Goal: Information Seeking & Learning: Learn about a topic

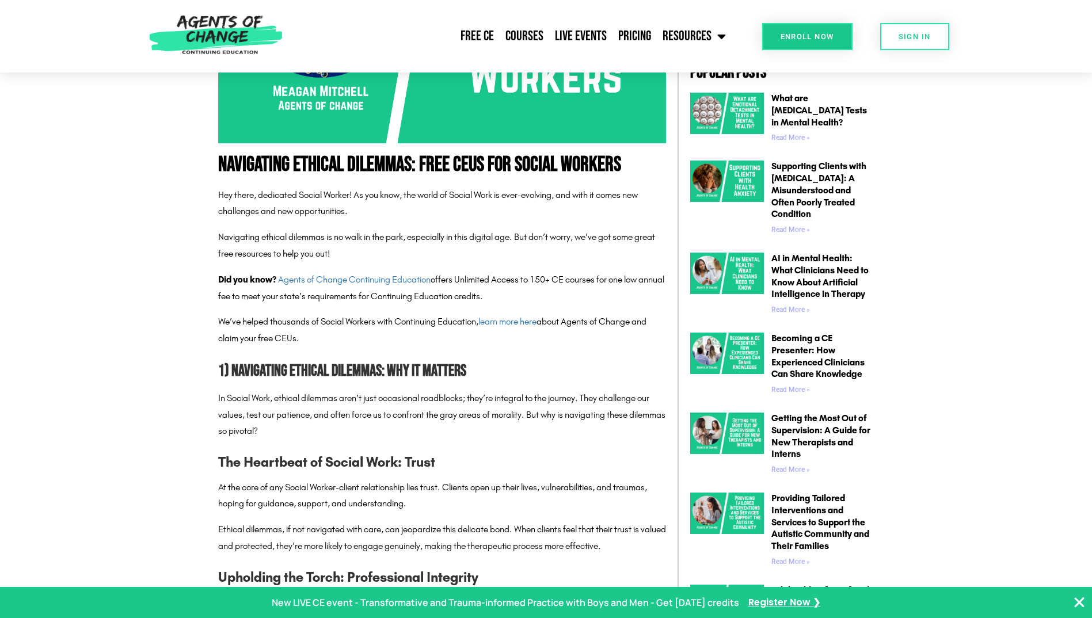
scroll to position [576, 0]
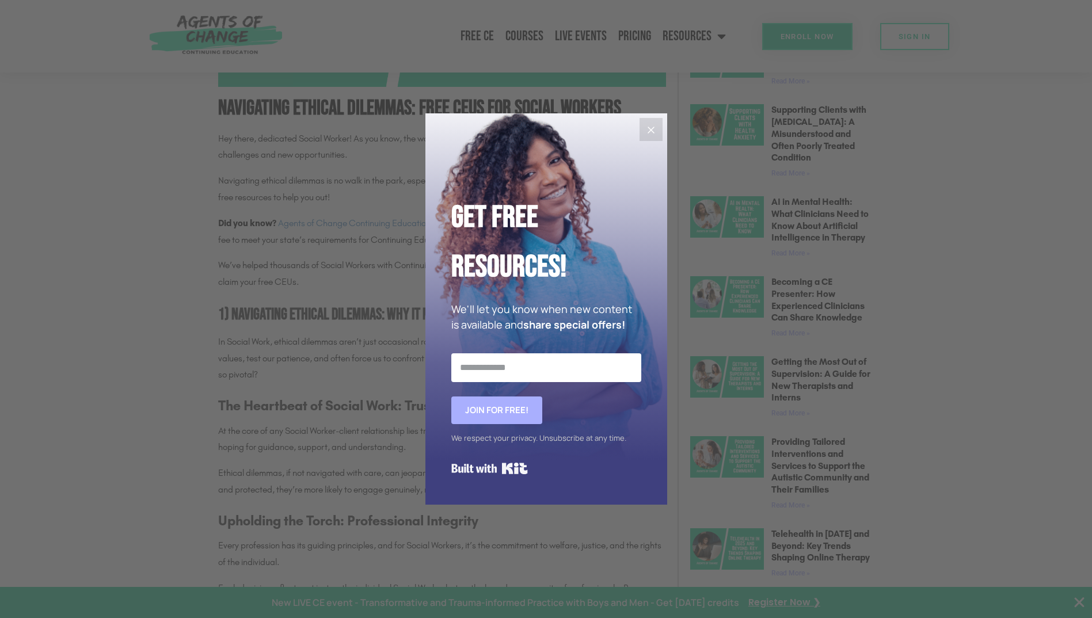
click at [653, 131] on icon "Close" at bounding box center [651, 130] width 14 height 14
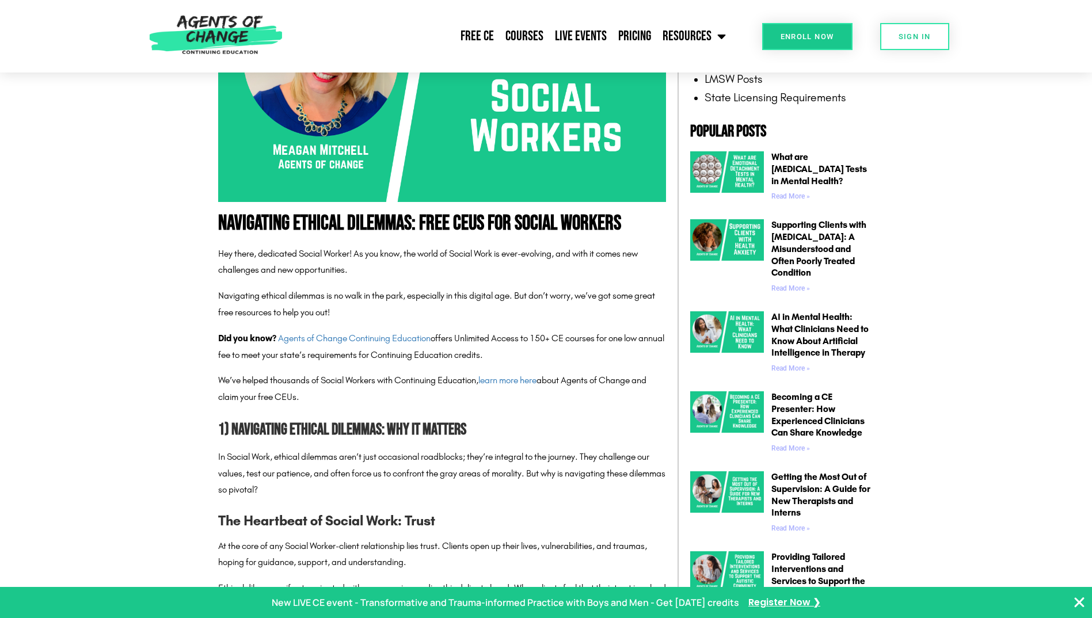
scroll to position [230, 0]
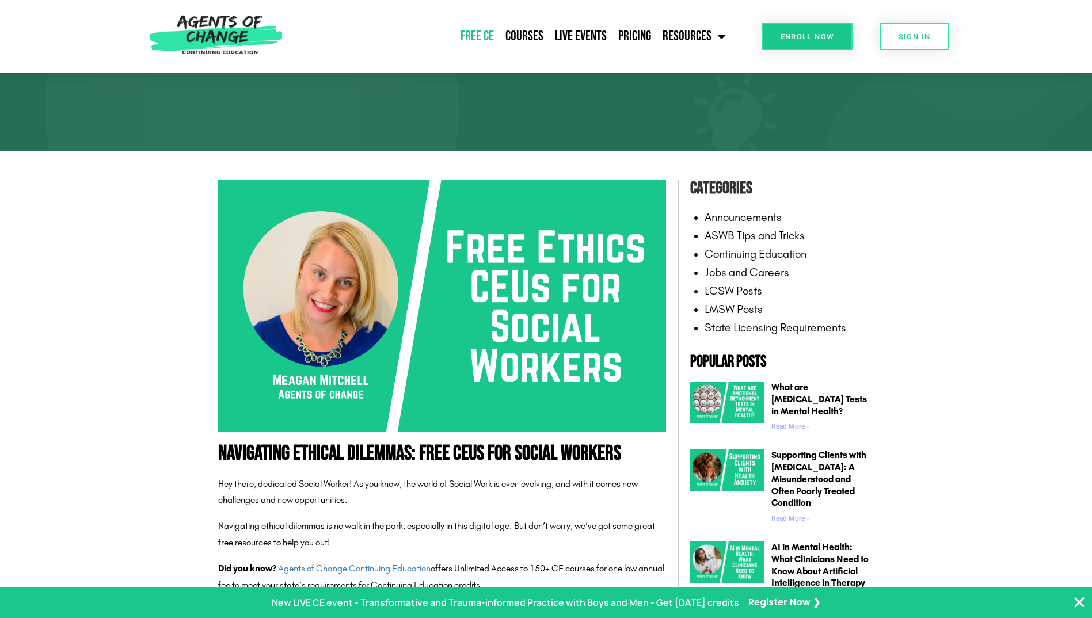
click at [487, 39] on link "Free CE" at bounding box center [477, 36] width 45 height 29
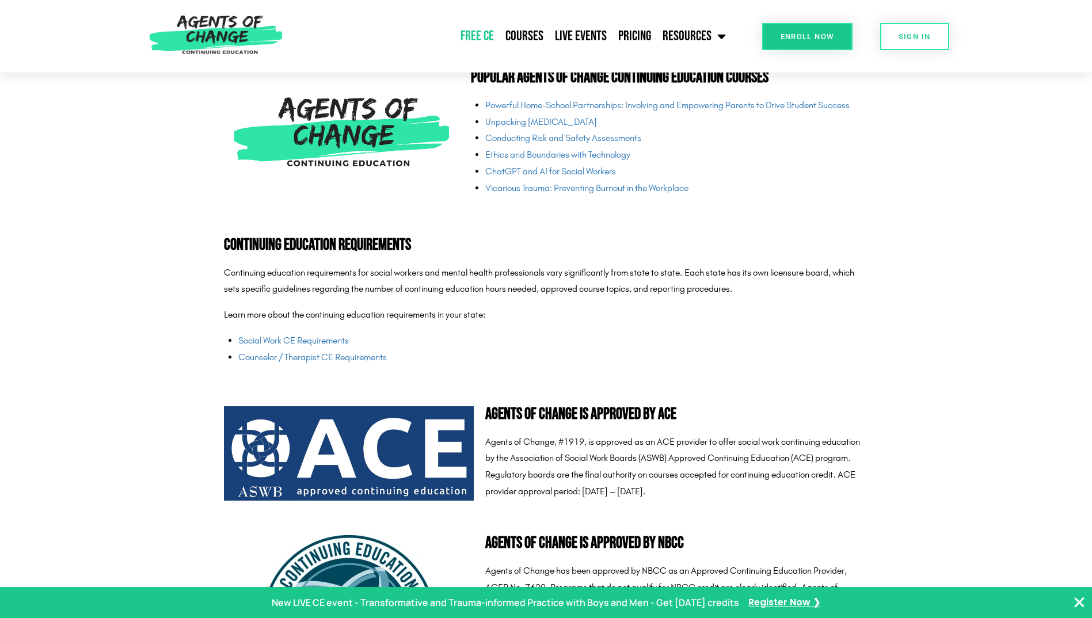
scroll to position [2764, 0]
click at [328, 341] on link "Social Work CE Requirements" at bounding box center [293, 340] width 111 height 11
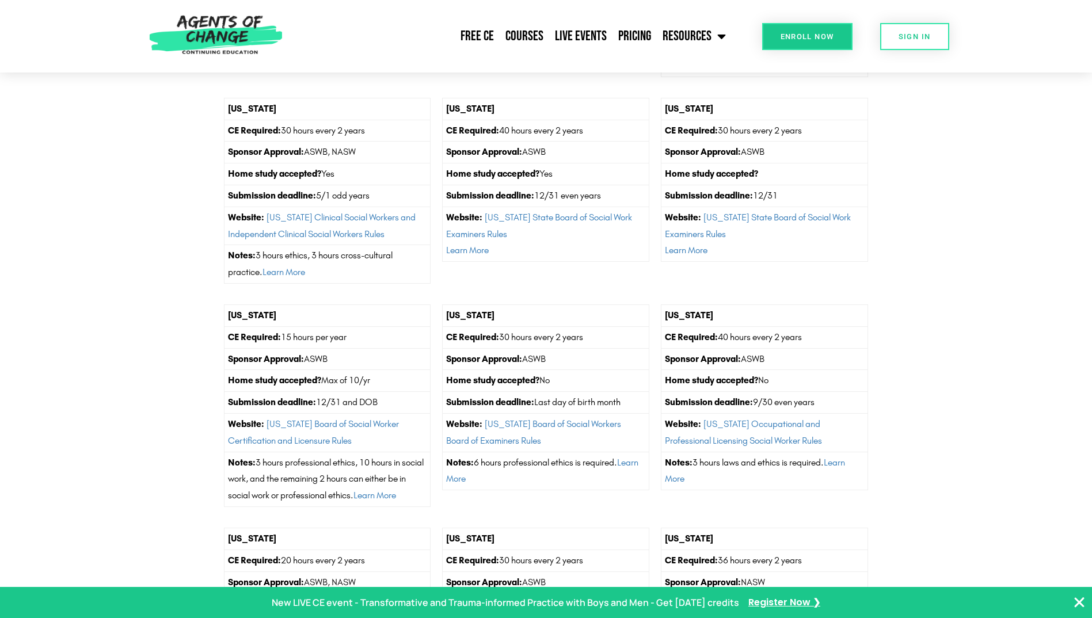
scroll to position [3628, 0]
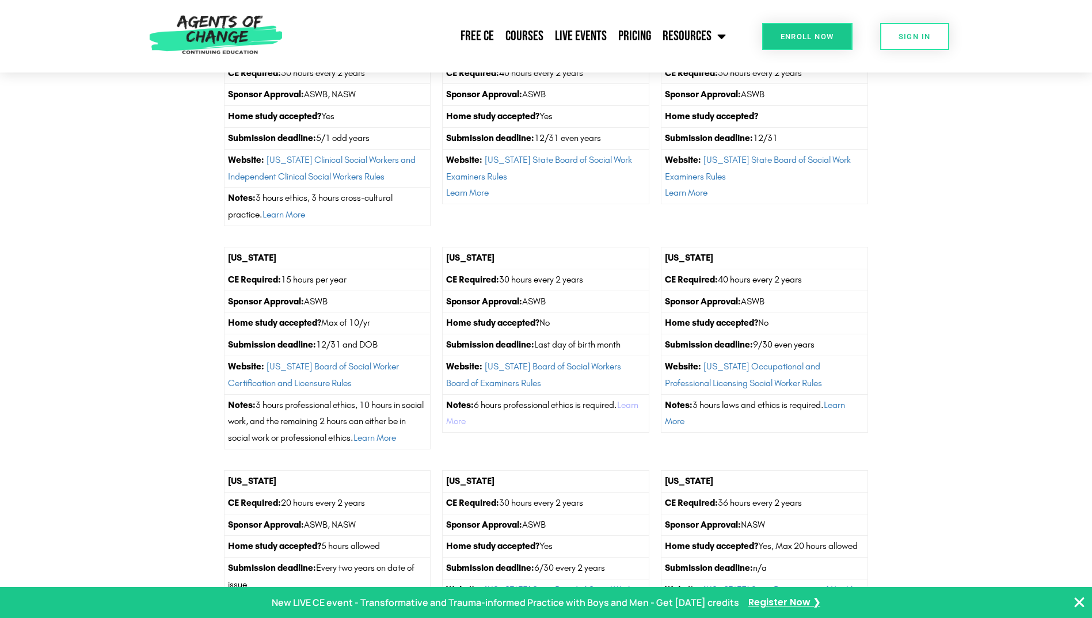
click at [503, 427] on link "Learn More" at bounding box center [542, 414] width 192 height 28
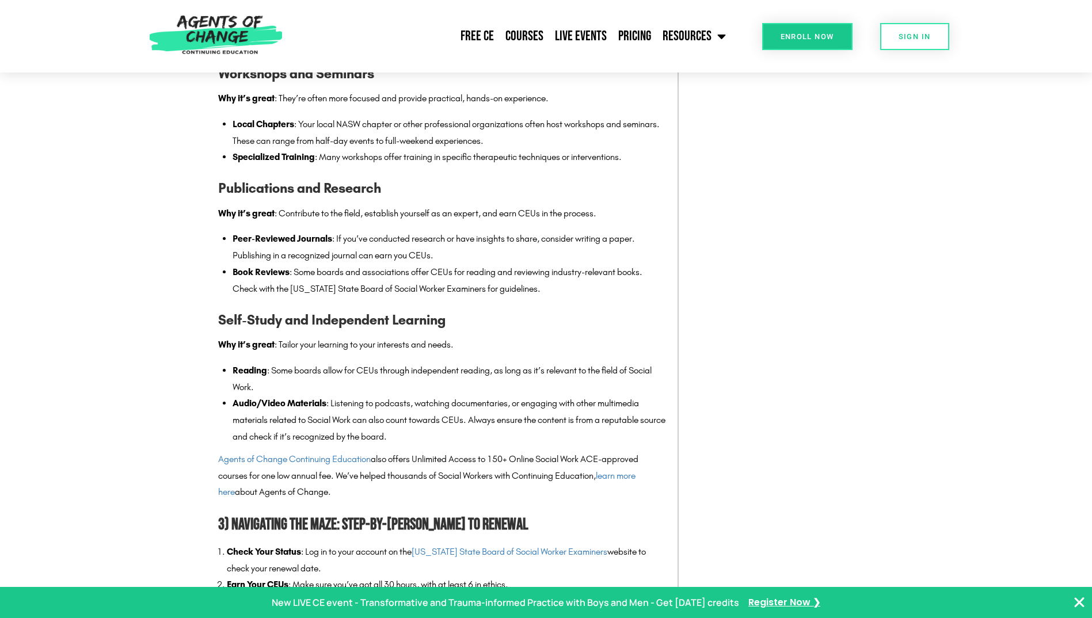
scroll to position [1785, 0]
